Goal: Find specific page/section: Find specific page/section

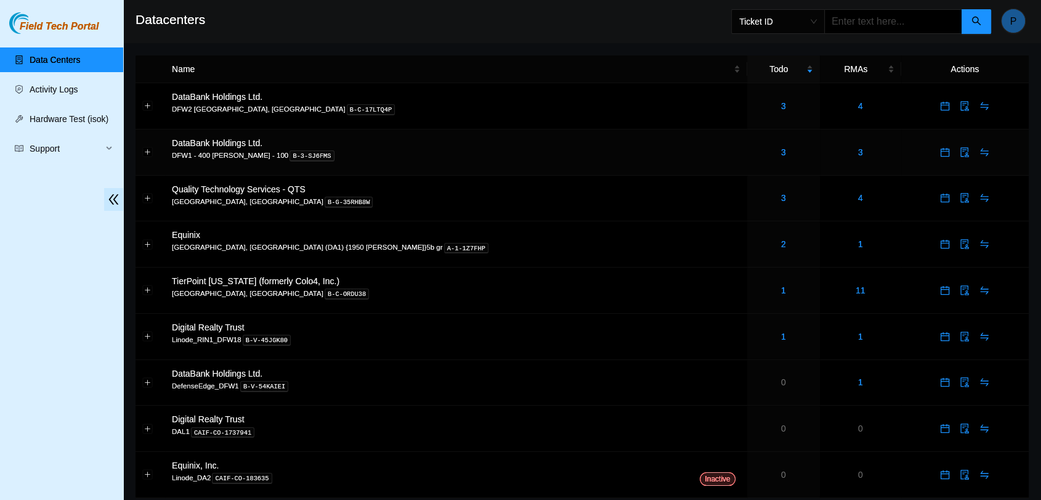
click at [754, 154] on div "3" at bounding box center [783, 152] width 59 height 14
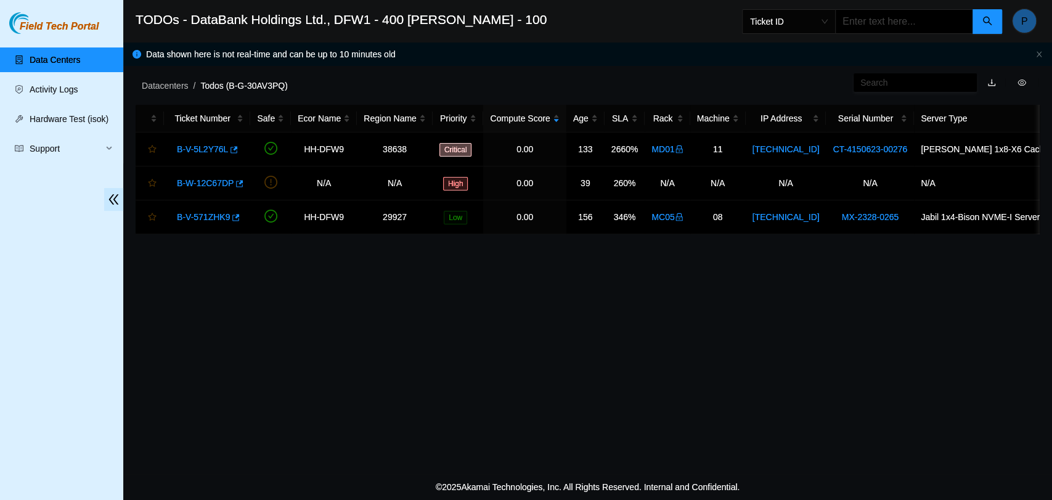
click at [64, 55] on link "Data Centers" at bounding box center [55, 60] width 51 height 10
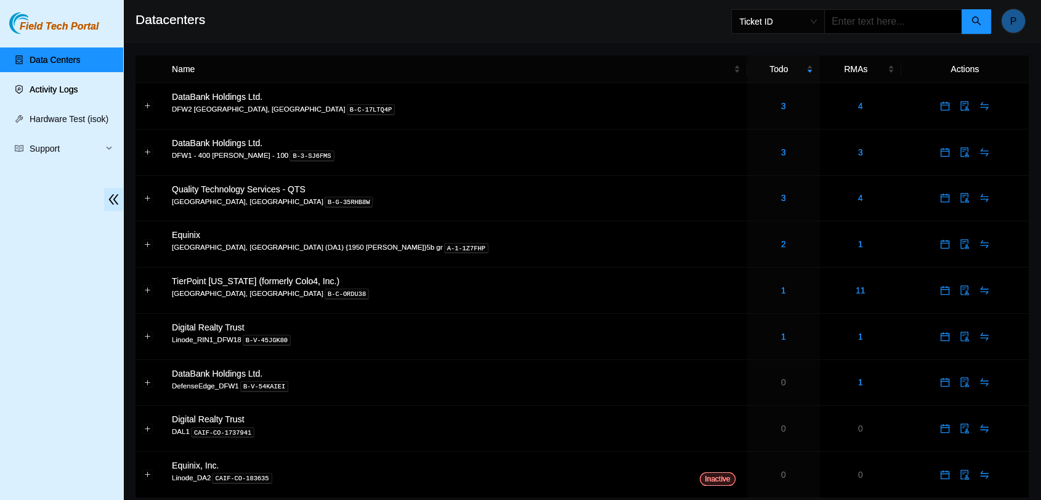
click at [47, 94] on link "Activity Logs" at bounding box center [54, 89] width 49 height 10
